Goal: Transaction & Acquisition: Purchase product/service

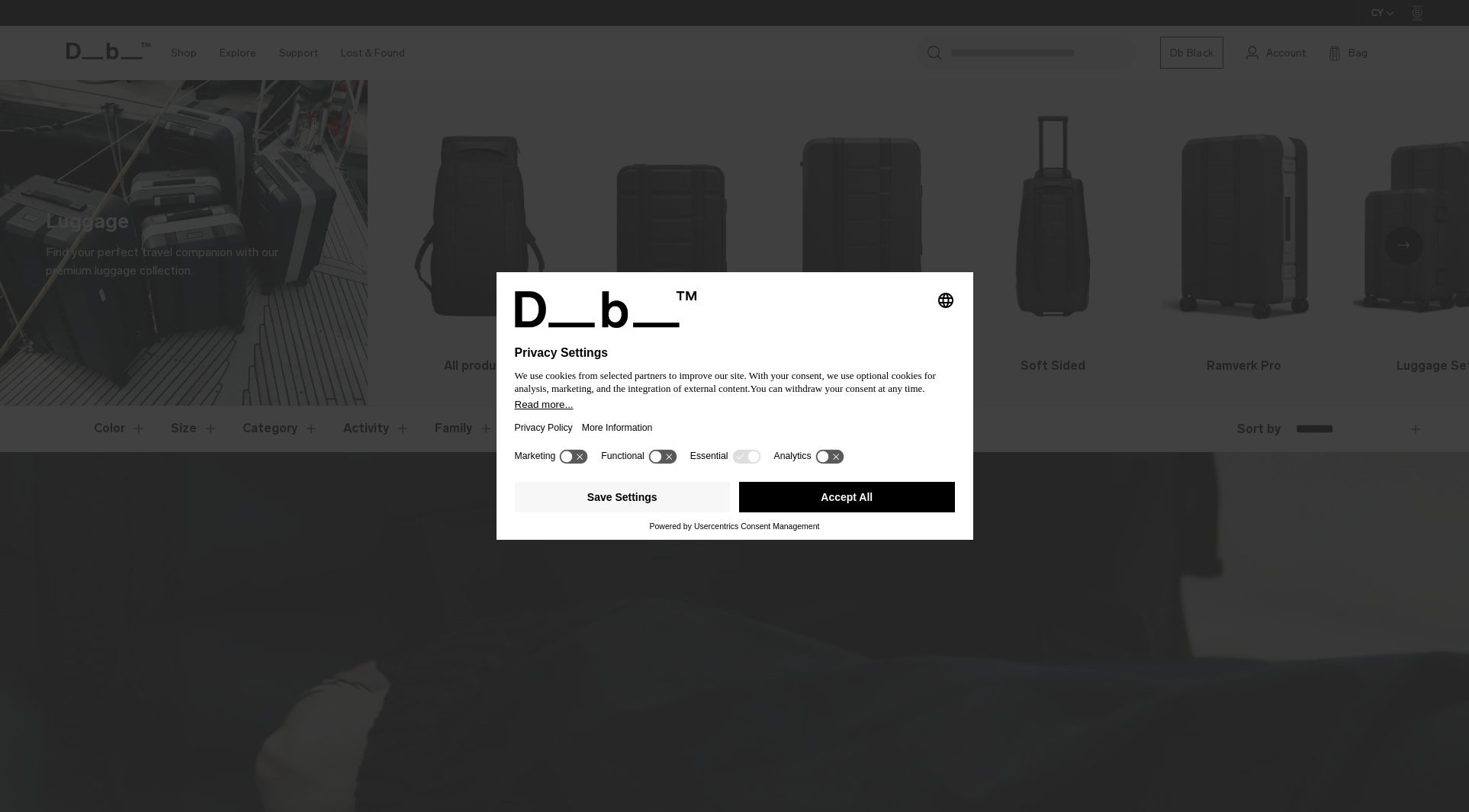
click at [855, 500] on button "Accept All" at bounding box center [847, 497] width 216 height 30
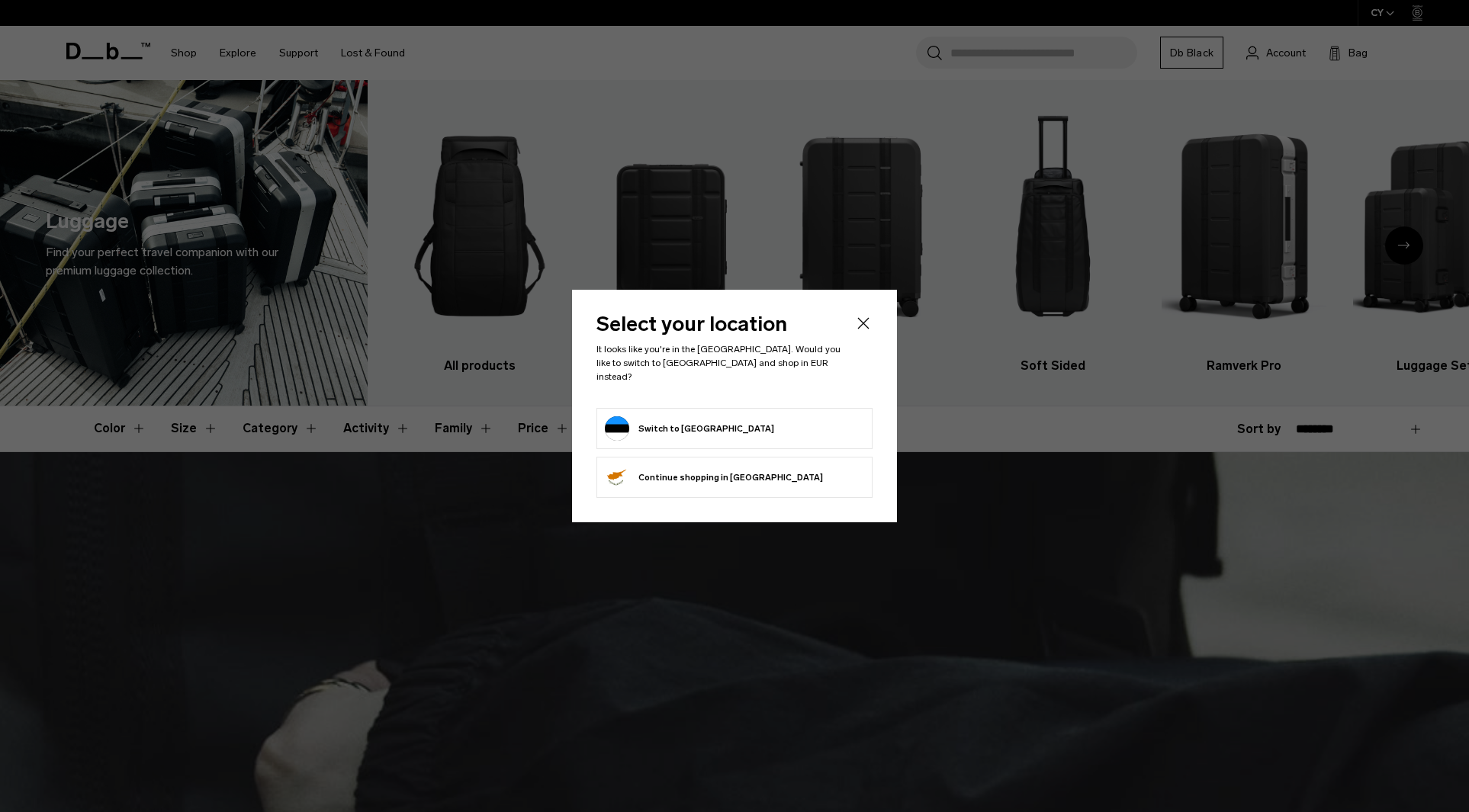
click at [864, 327] on icon "Close" at bounding box center [863, 322] width 18 height 18
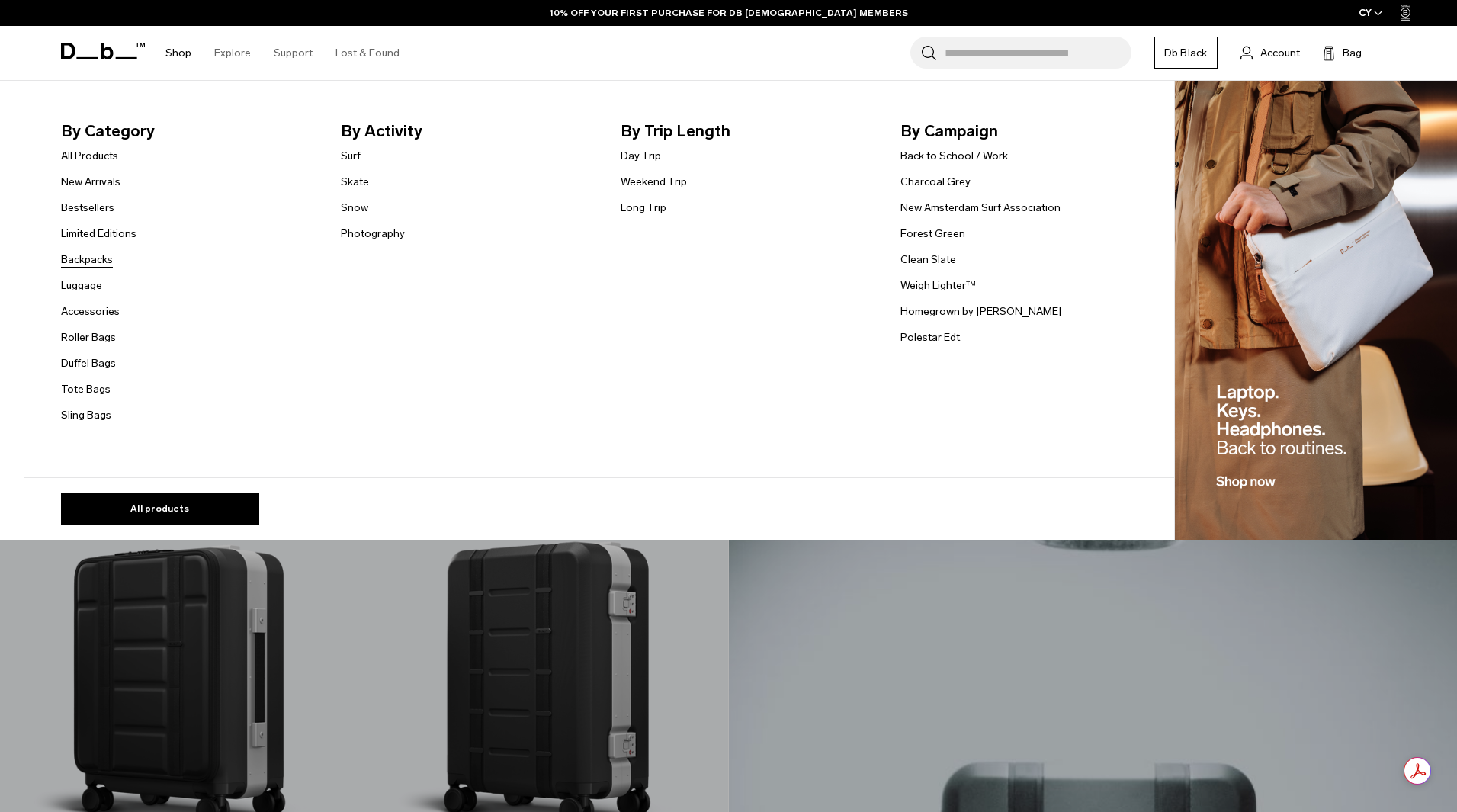
click at [87, 255] on link "Backpacks" at bounding box center [87, 259] width 52 height 16
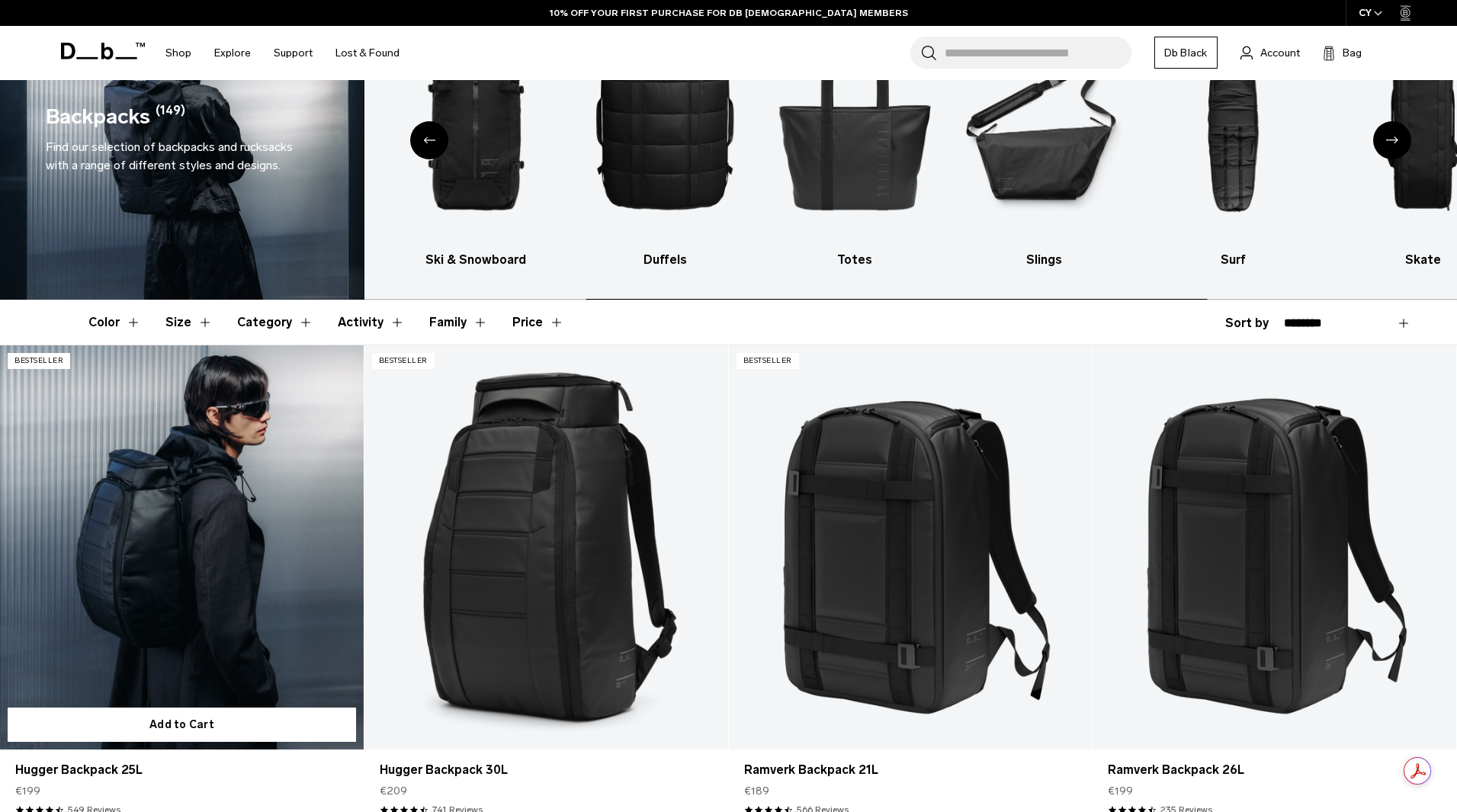
scroll to position [381, 0]
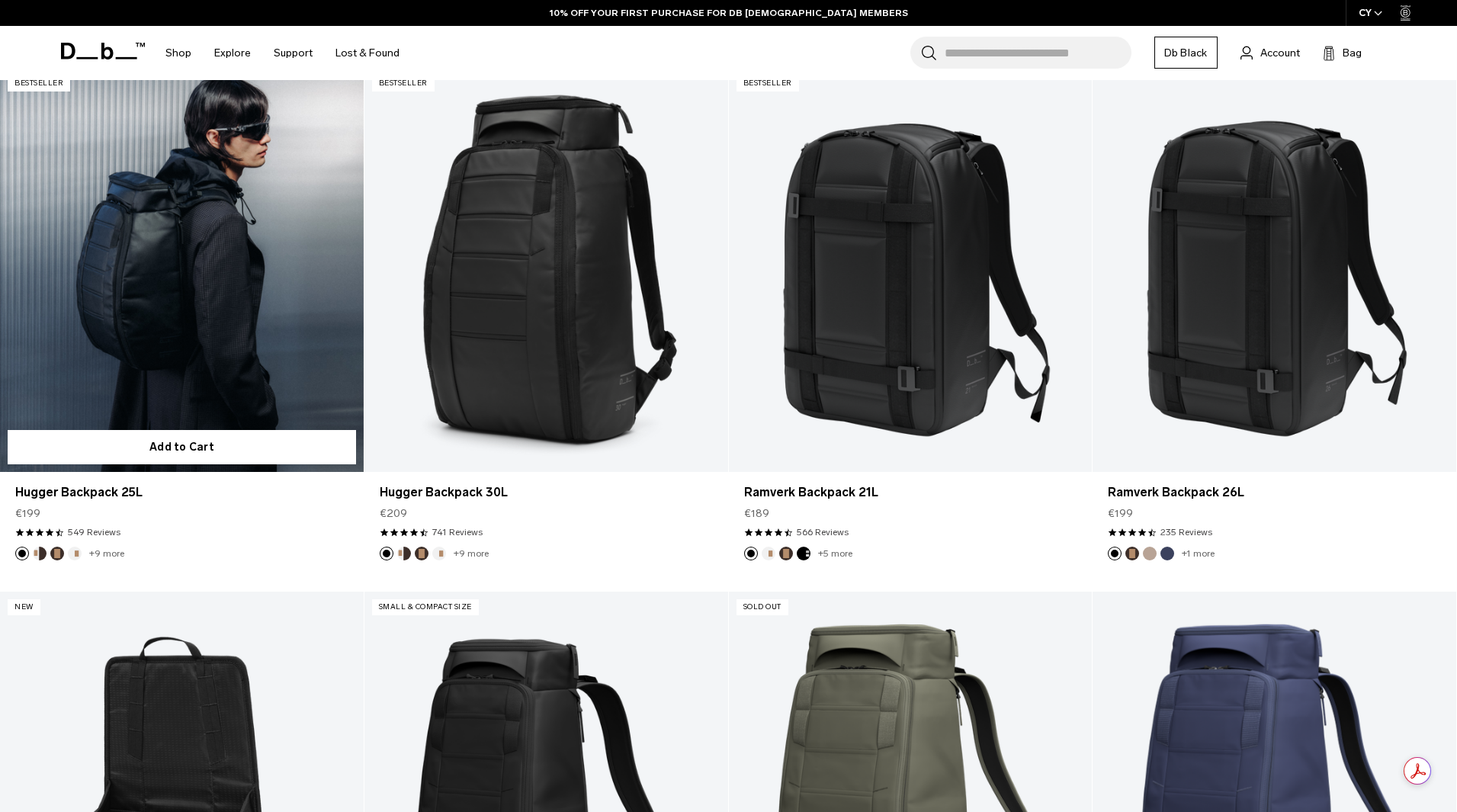
click at [201, 336] on link "Hugger Backpack 25L" at bounding box center [182, 270] width 364 height 404
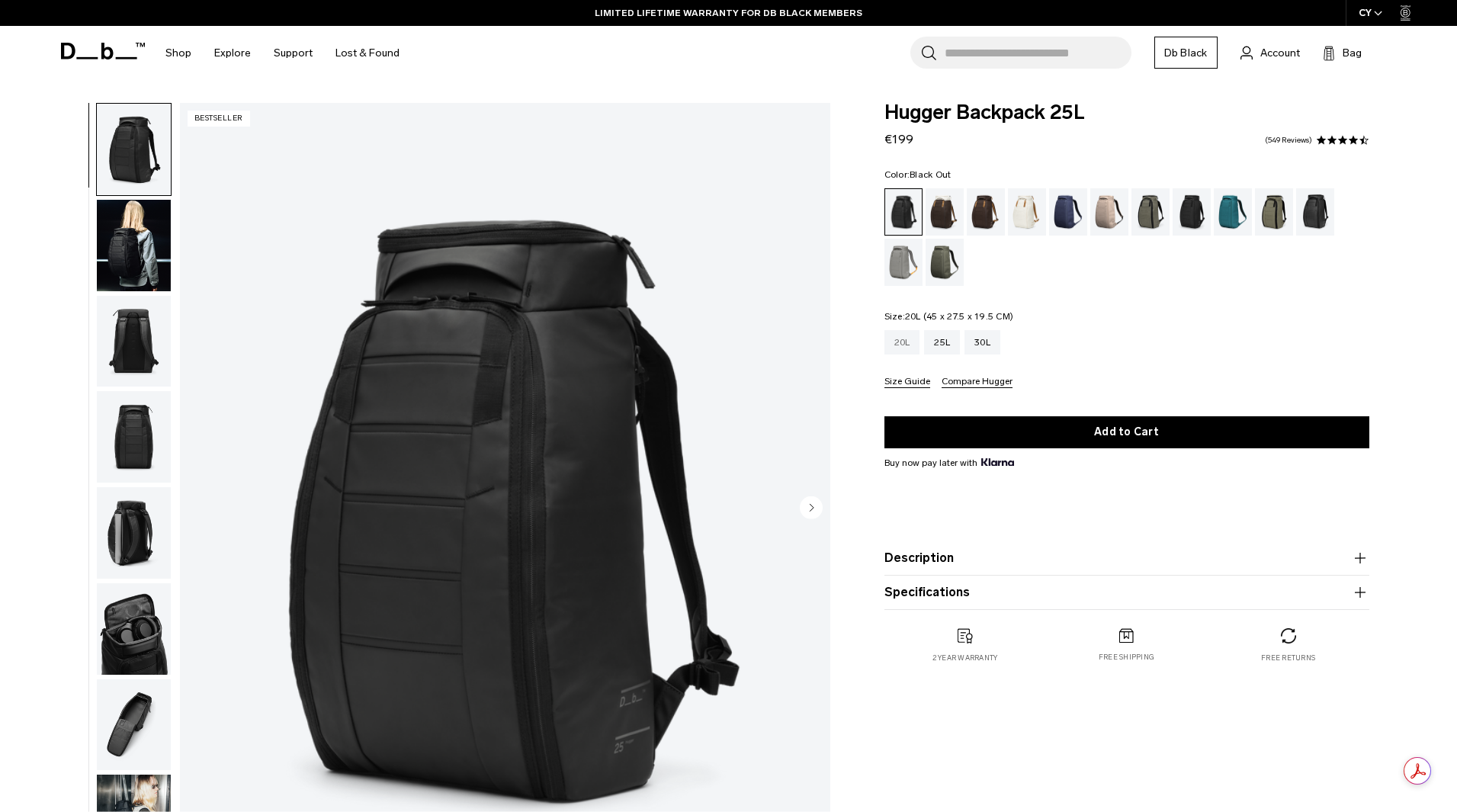
click at [914, 341] on div "20L" at bounding box center [903, 342] width 36 height 24
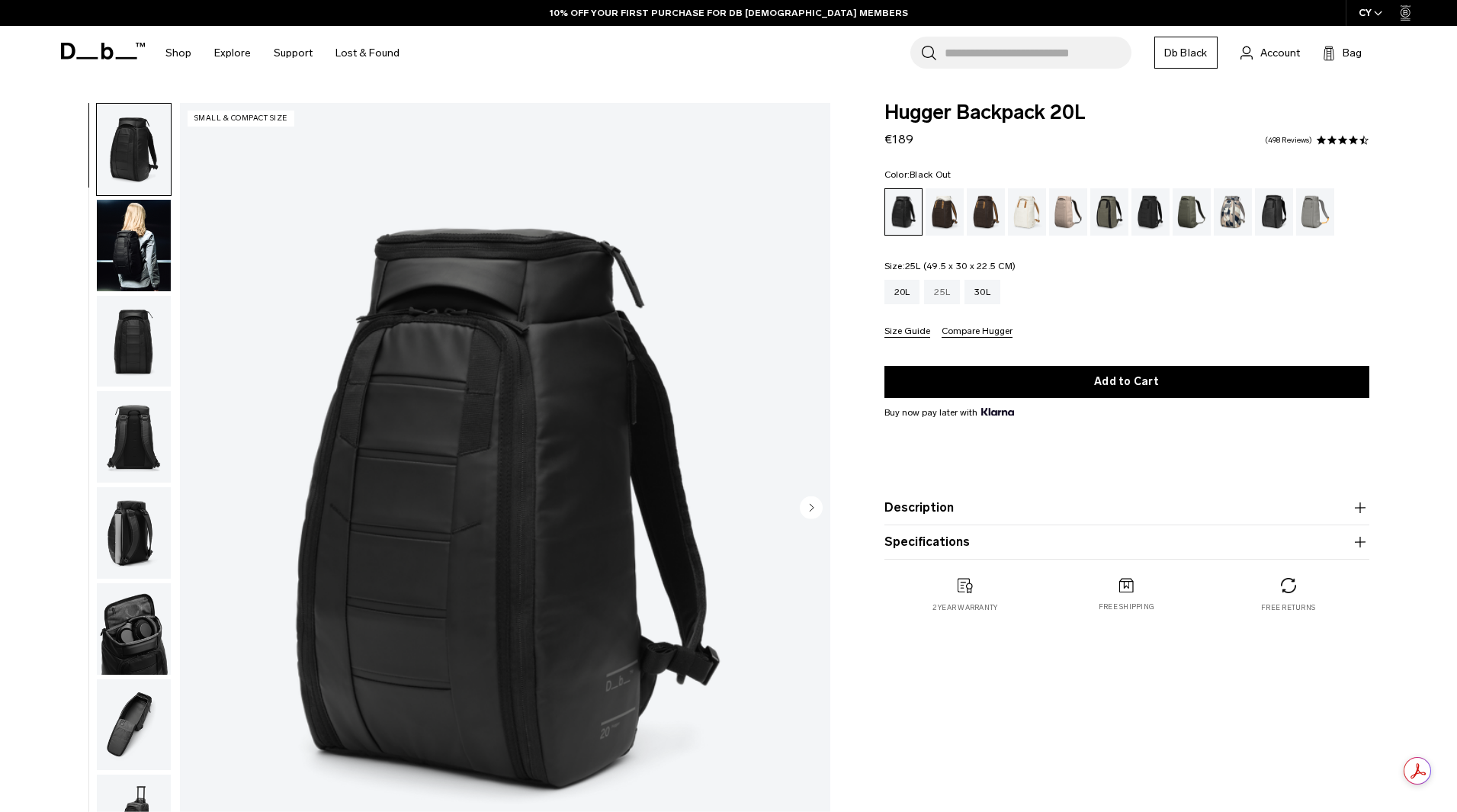
click at [949, 294] on div "25L" at bounding box center [942, 291] width 36 height 24
